Goal: Transaction & Acquisition: Purchase product/service

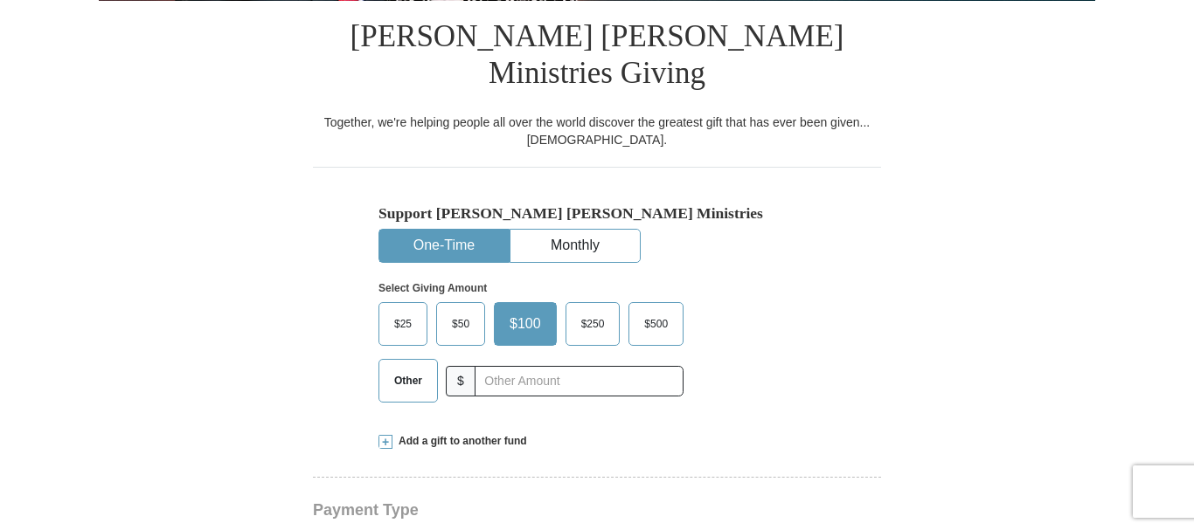
select select "[GEOGRAPHIC_DATA]"
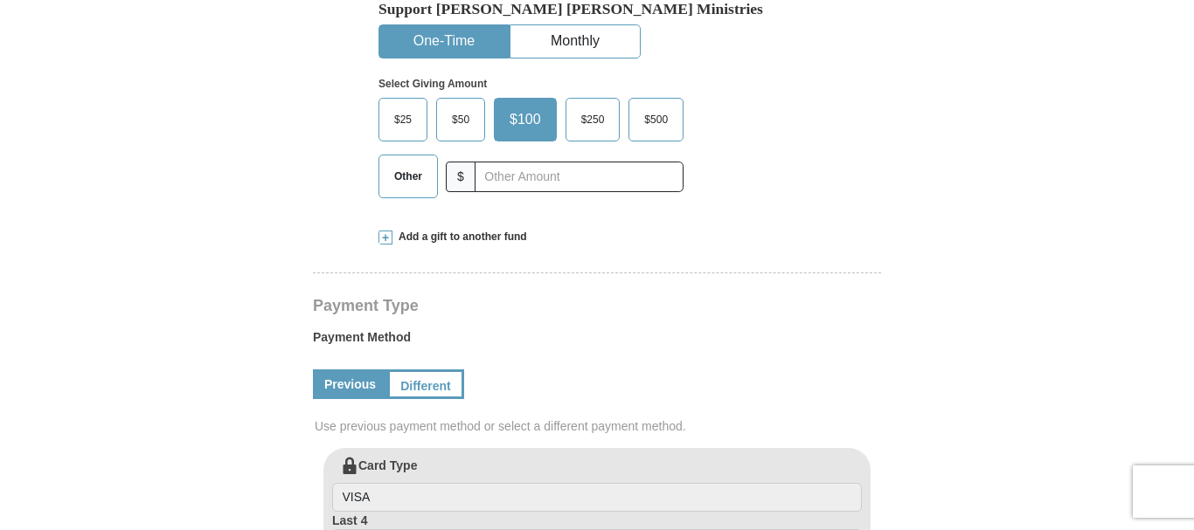
scroll to position [614, 0]
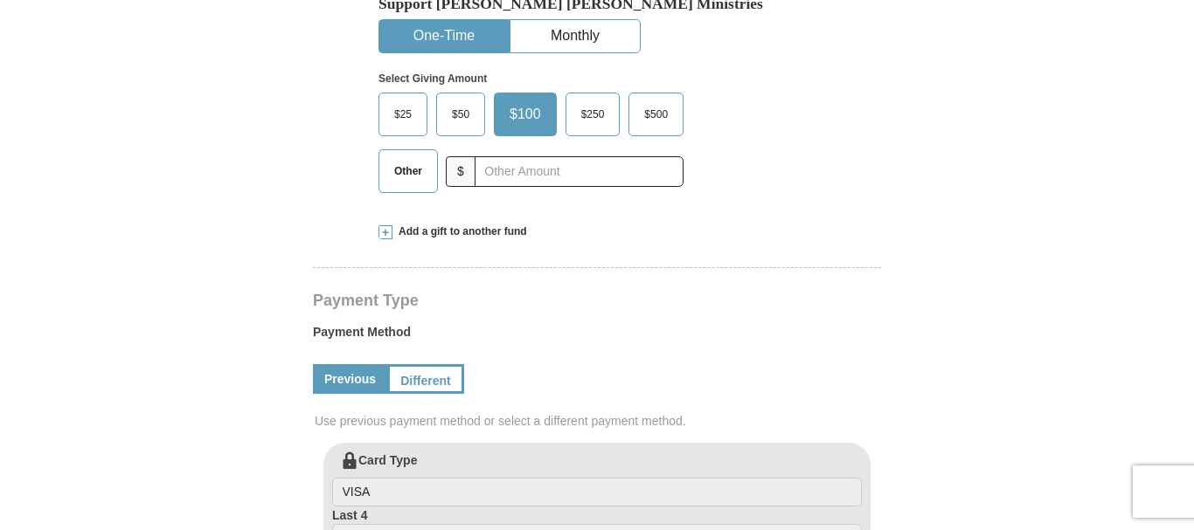
click at [410, 225] on span "Add a gift to another fund" at bounding box center [459, 232] width 135 height 15
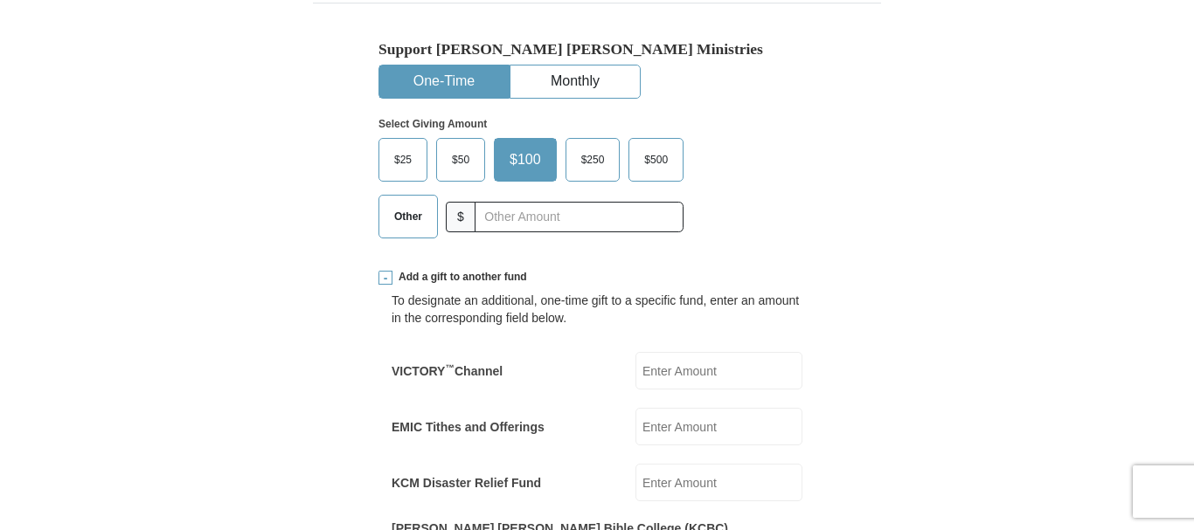
scroll to position [567, 0]
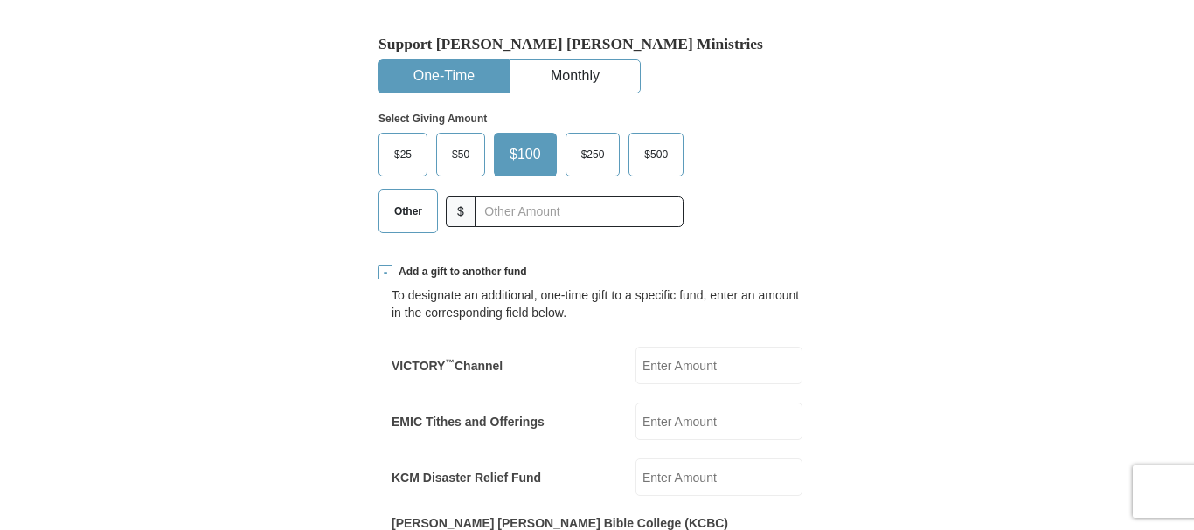
scroll to position [575, 0]
click at [381, 265] on span at bounding box center [385, 272] width 14 height 14
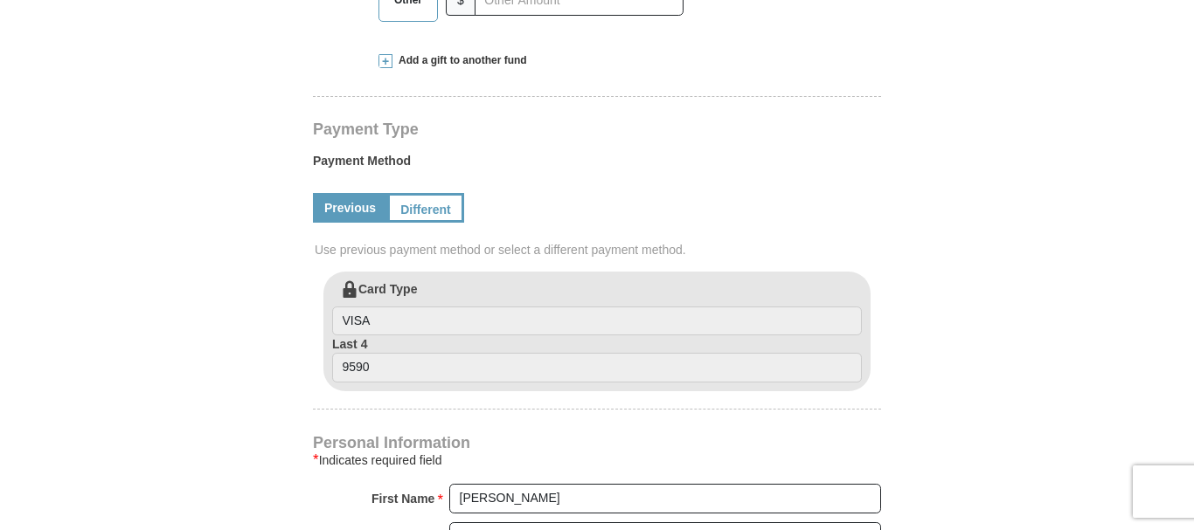
scroll to position [787, 0]
click at [425, 191] on link "Different" at bounding box center [423, 206] width 73 height 30
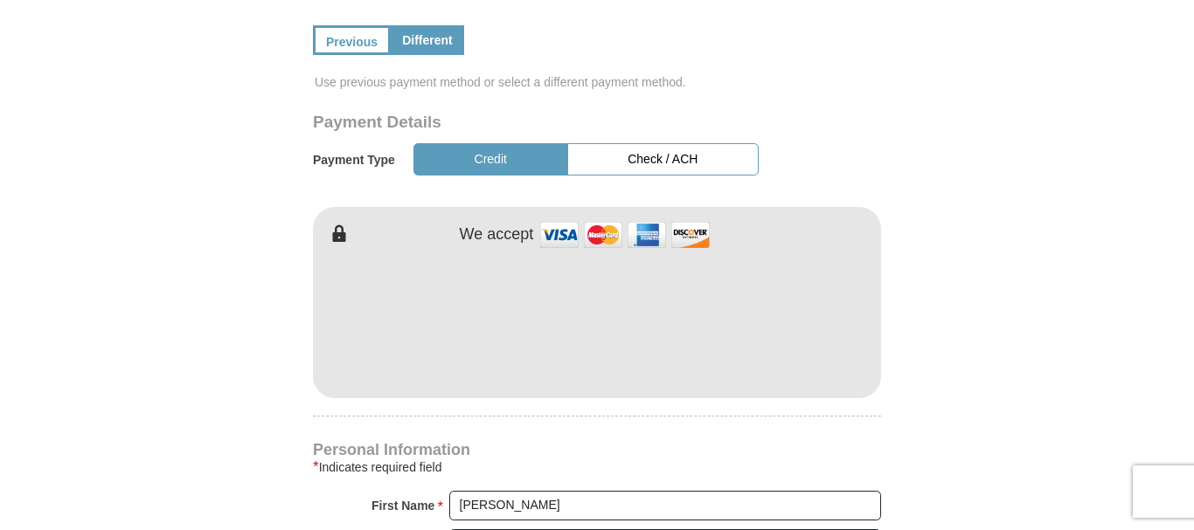
scroll to position [954, 0]
click at [673, 142] on button "Check / ACH" at bounding box center [662, 158] width 191 height 32
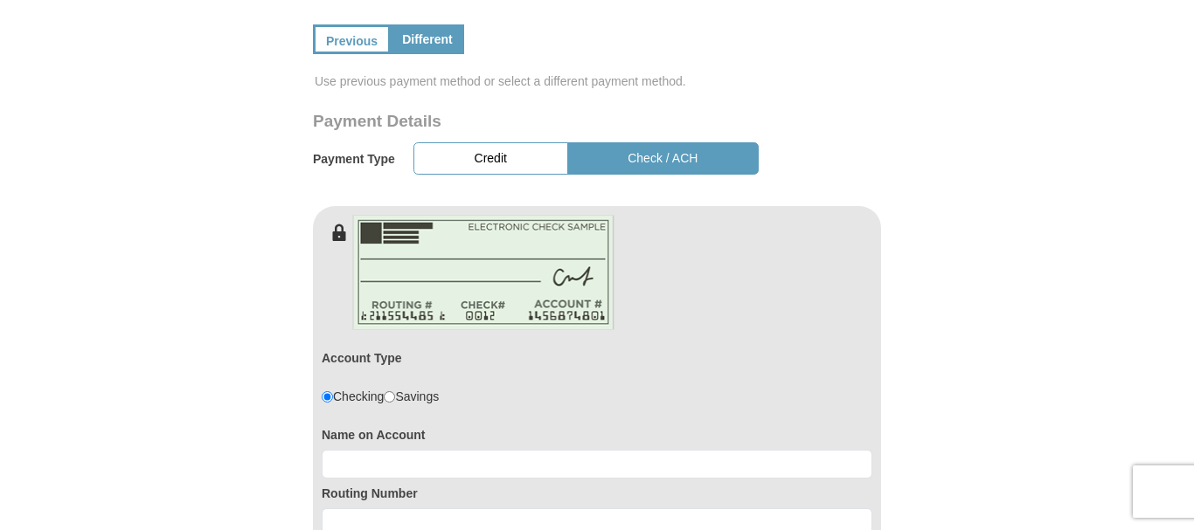
click at [362, 420] on div "Name on Account" at bounding box center [597, 449] width 550 height 59
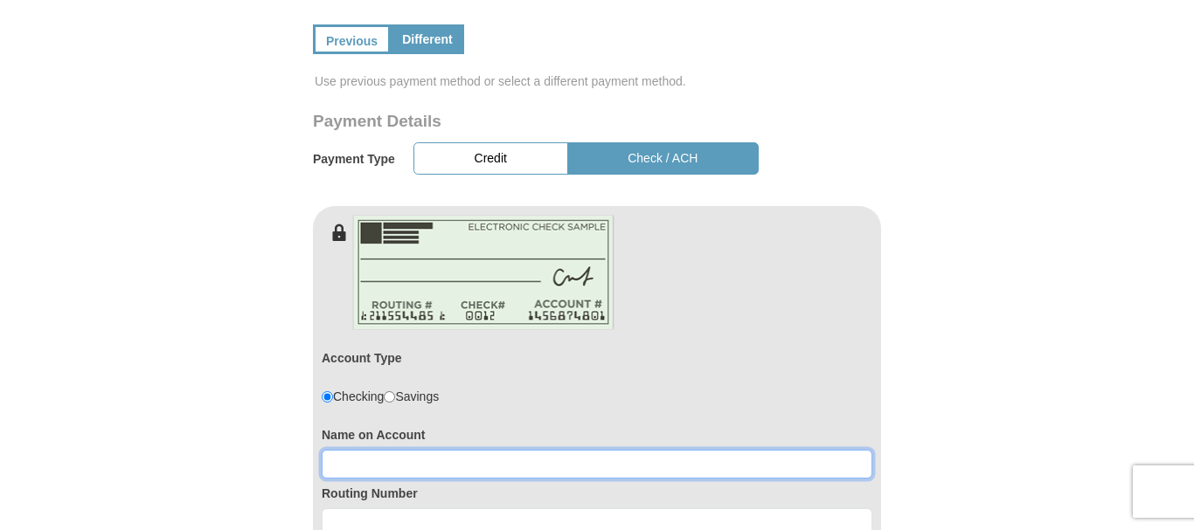
click at [364, 450] on input at bounding box center [597, 465] width 550 height 30
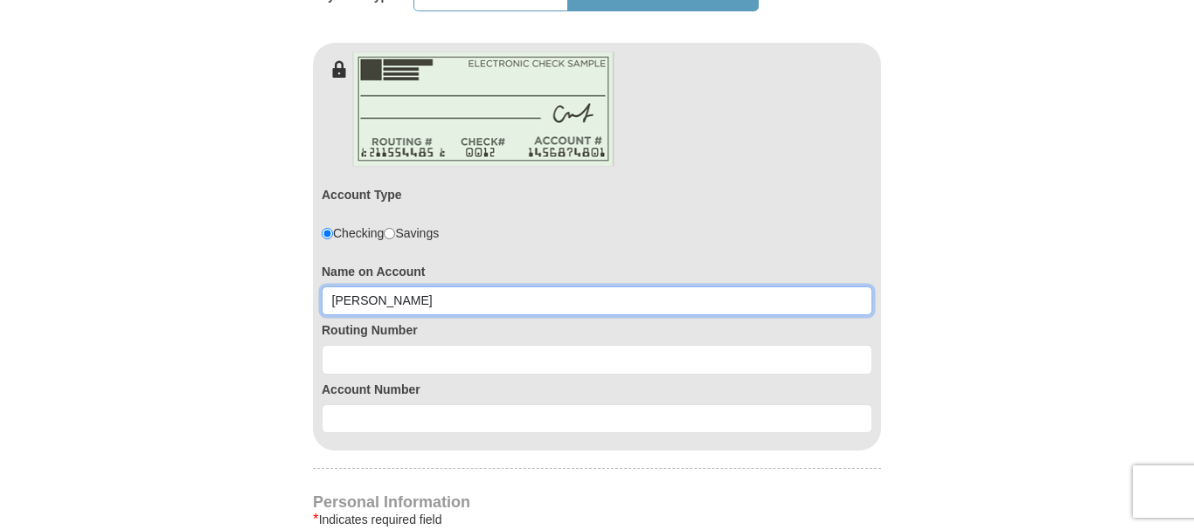
scroll to position [1130, 0]
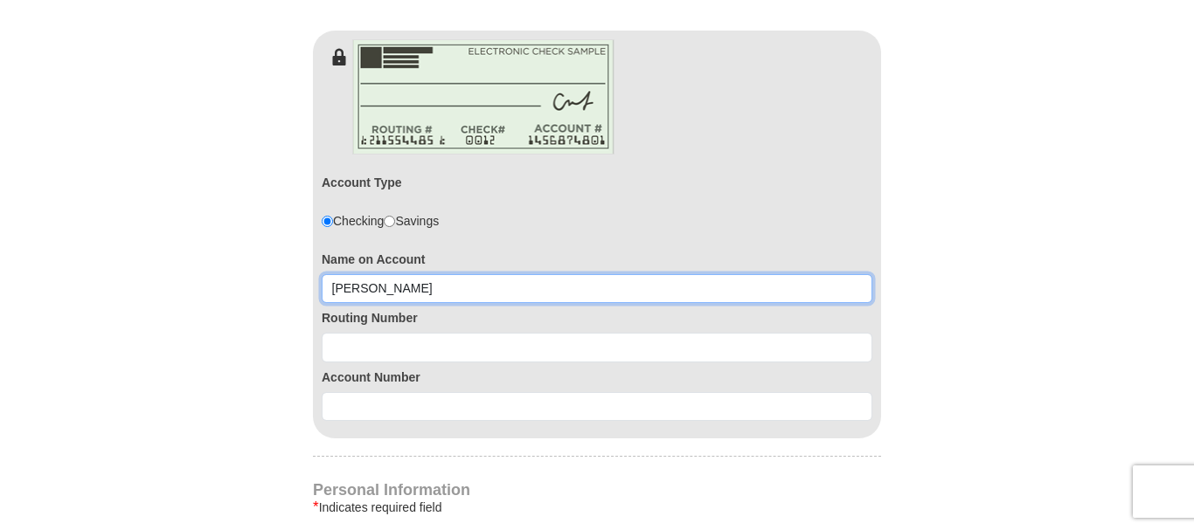
type input "Linda Begley"
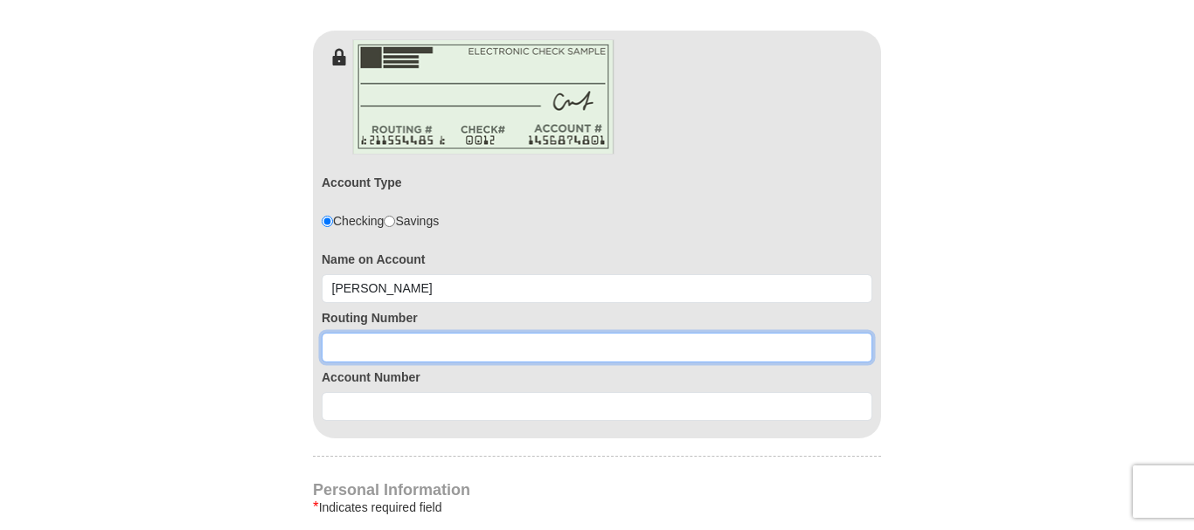
click at [349, 333] on input at bounding box center [597, 348] width 550 height 30
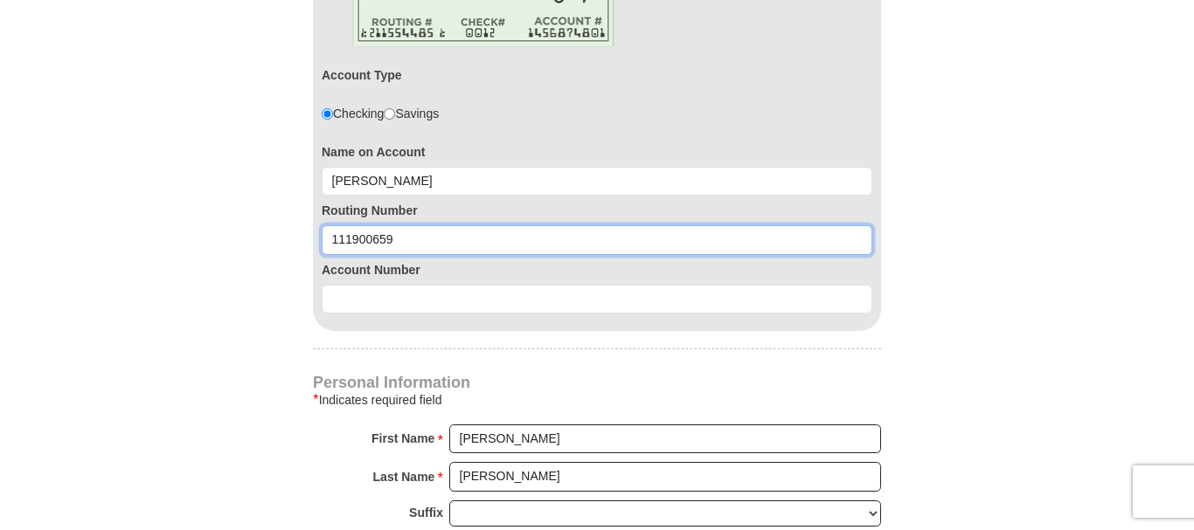
scroll to position [1238, 0]
type input "111900659"
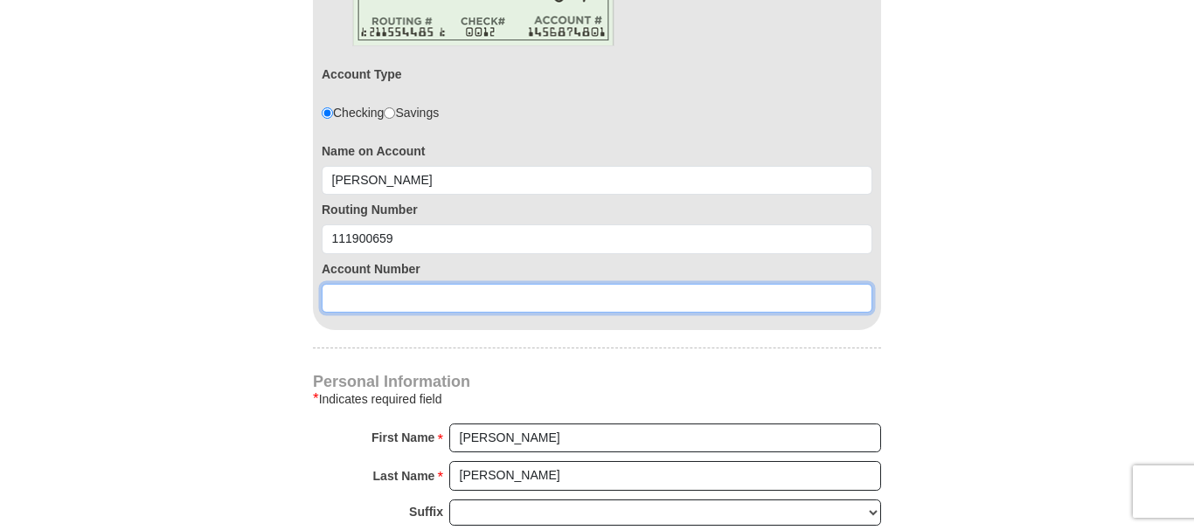
click at [350, 284] on input at bounding box center [597, 299] width 550 height 30
type input "7063059138"
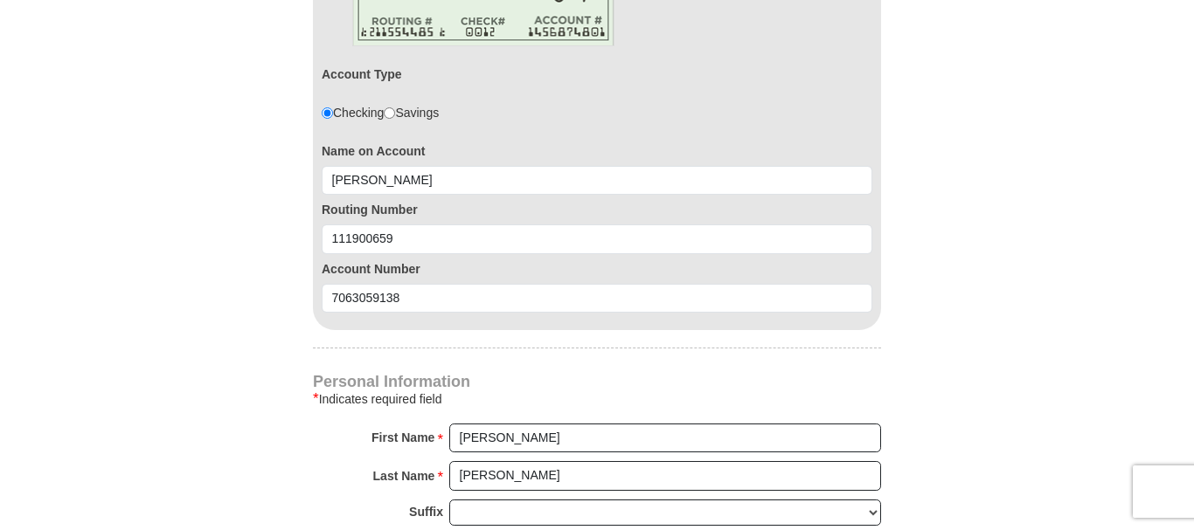
click at [93, 284] on body "Kenneth Copeland Ministries Giving Together, we're helping people all over the …" at bounding box center [597, 525] width 1194 height 3527
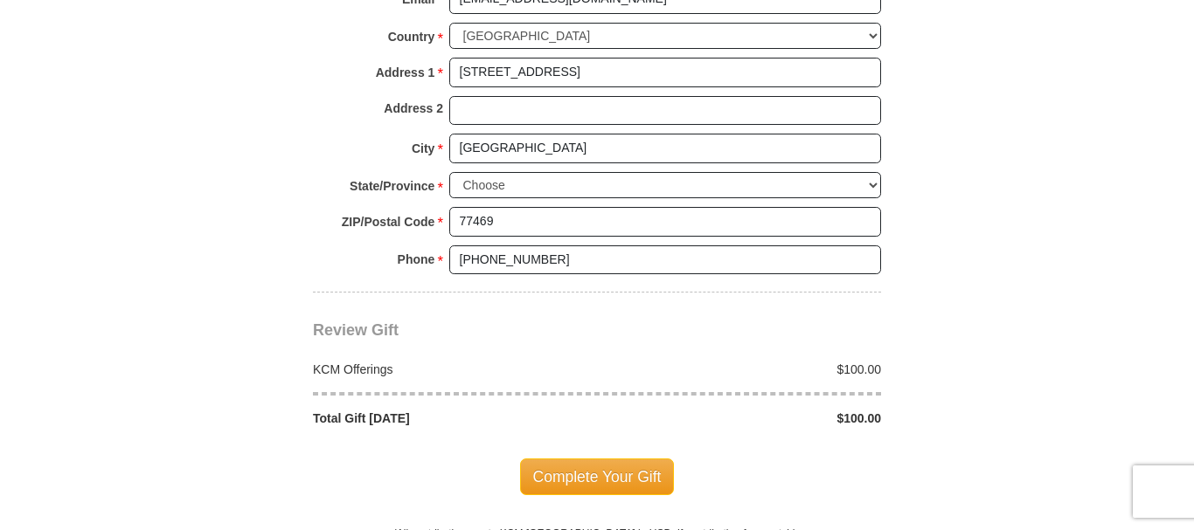
scroll to position [1793, 0]
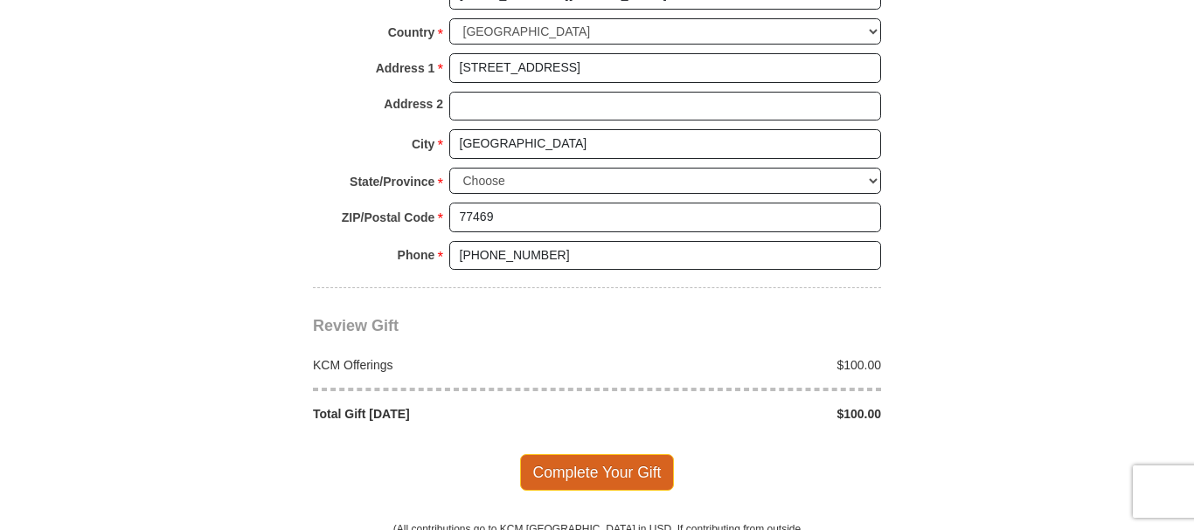
click at [594, 454] on span "Complete Your Gift" at bounding box center [597, 472] width 155 height 37
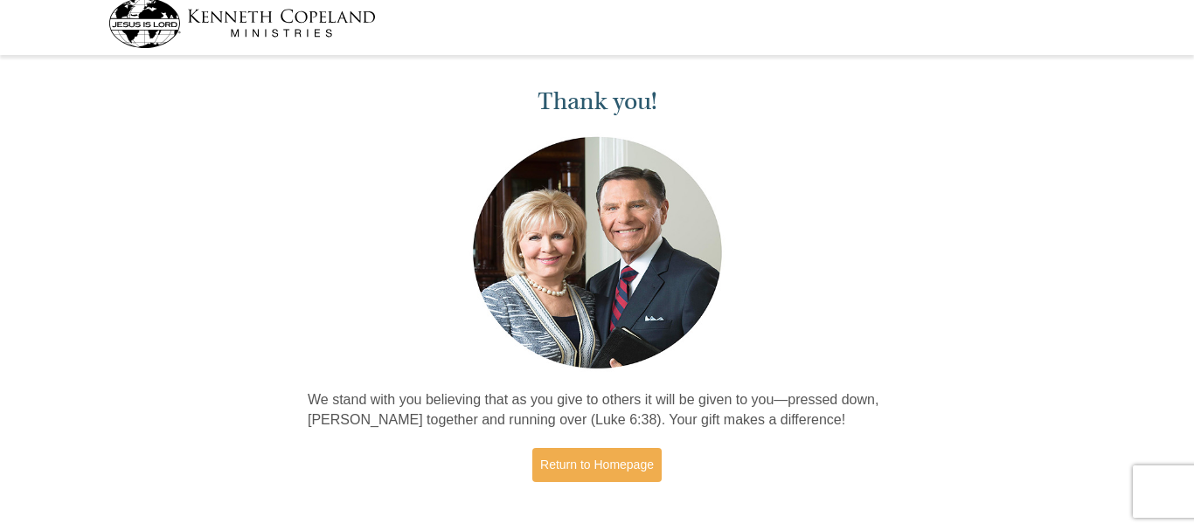
scroll to position [6, 0]
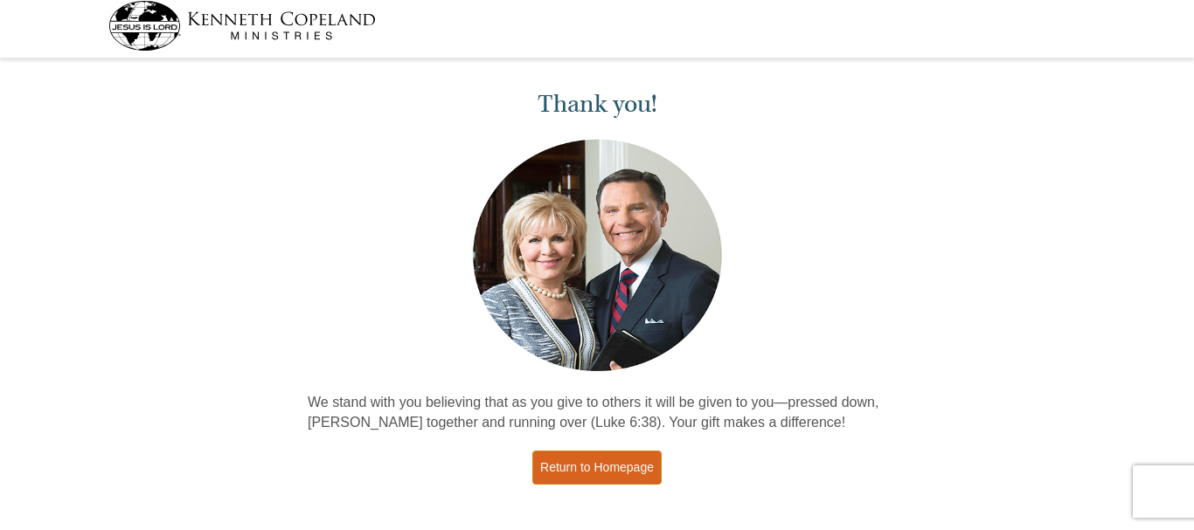
click at [639, 464] on link "Return to Homepage" at bounding box center [596, 468] width 129 height 34
